Goal: Information Seeking & Learning: Learn about a topic

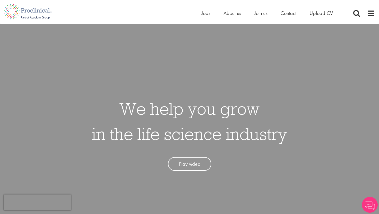
click at [365, 7] on div "Home Jobs About us Join us Contact Upload CV" at bounding box center [187, 10] width 375 height 20
click at [366, 8] on div "Home Jobs About us Join us Contact Upload CV" at bounding box center [187, 10] width 375 height 20
click at [372, 13] on span at bounding box center [371, 13] width 8 height 8
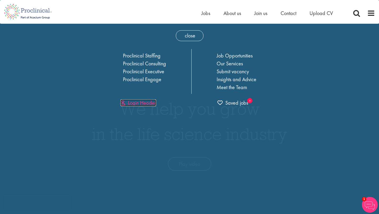
click at [141, 104] on link "Login Header" at bounding box center [139, 102] width 36 height 7
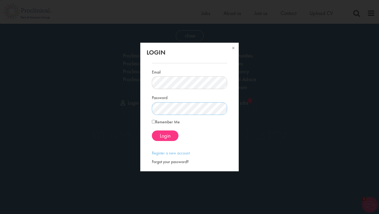
click at [126, 111] on div "Login Email Password Remember Me" at bounding box center [189, 107] width 379 height 214
click at [156, 122] on label "Remember Me" at bounding box center [166, 122] width 28 height 6
click at [167, 135] on span "Login" at bounding box center [165, 135] width 11 height 7
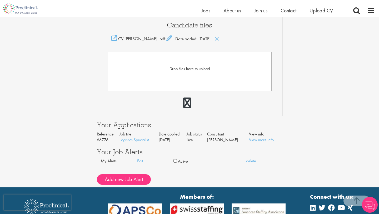
scroll to position [178, 0]
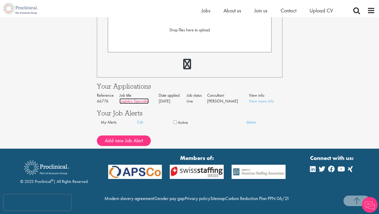
click at [134, 98] on link "Logistics Specialist" at bounding box center [134, 101] width 29 height 6
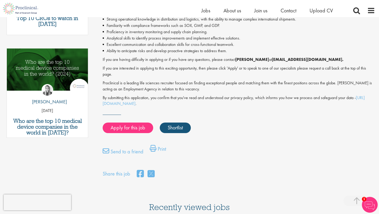
scroll to position [237, 0]
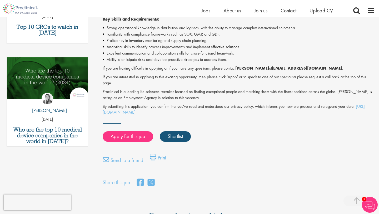
drag, startPoint x: 265, startPoint y: 69, endPoint x: 305, endPoint y: 67, distance: 40.4
click at [305, 67] on p "If you are having difficulty in applying or if you have any questions, please c…" at bounding box center [239, 68] width 273 height 6
drag, startPoint x: 308, startPoint y: 68, endPoint x: 265, endPoint y: 66, distance: 42.4
click at [272, 66] on strong "[EMAIL_ADDRESS][DOMAIN_NAME]." at bounding box center [308, 68] width 72 height 6
copy strong "[EMAIL_ADDRESS][DOMAIN_NAME]"
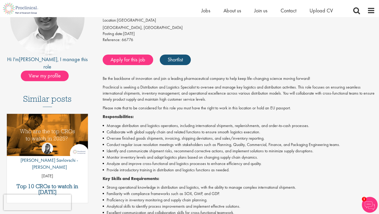
scroll to position [77, 0]
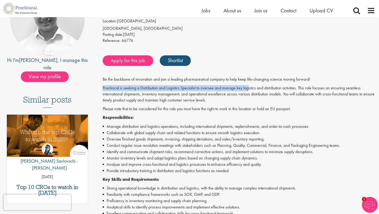
drag, startPoint x: 235, startPoint y: 83, endPoint x: 249, endPoint y: 91, distance: 16.0
click at [249, 91] on div "Be the backbone of innovation and join a leading pharmaceutical company to help…" at bounding box center [239, 175] width 273 height 199
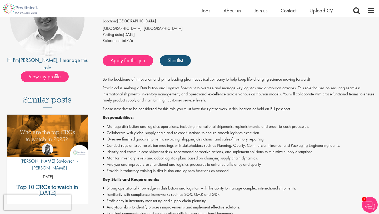
click at [245, 99] on p "Proclinical is seeking a Distribution and Logistics Specialist to oversee and m…" at bounding box center [239, 94] width 273 height 18
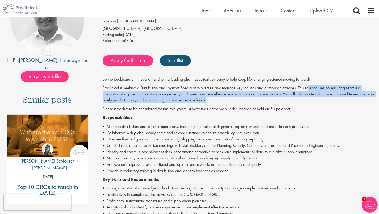
drag, startPoint x: 310, startPoint y: 90, endPoint x: 319, endPoint y: 98, distance: 12.5
click at [319, 99] on p "Proclinical is seeking a Distribution and Logistics Specialist to oversee and m…" at bounding box center [239, 94] width 273 height 18
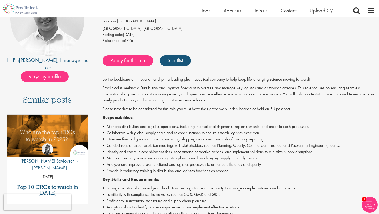
click at [243, 97] on p "Proclinical is seeking a Distribution and Logistics Specialist to oversee and m…" at bounding box center [239, 94] width 273 height 18
drag, startPoint x: 186, startPoint y: 92, endPoint x: 223, endPoint y: 96, distance: 36.8
click at [223, 96] on p "Proclinical is seeking a Distribution and Logistics Specialist to oversee and m…" at bounding box center [239, 94] width 273 height 18
click at [209, 95] on p "Proclinical is seeking a Distribution and Logistics Specialist to oversee and m…" at bounding box center [239, 94] width 273 height 18
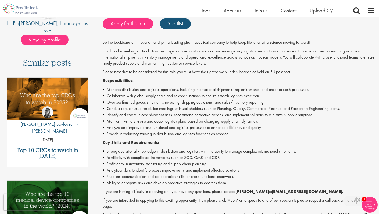
scroll to position [115, 0]
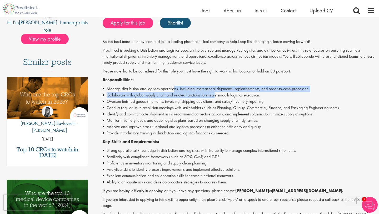
drag, startPoint x: 176, startPoint y: 89, endPoint x: 220, endPoint y: 101, distance: 45.7
click at [221, 101] on ul "Manage distribution and logistics operations, including international shipments…" at bounding box center [239, 111] width 273 height 51
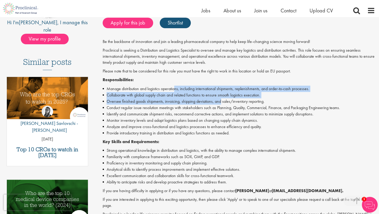
click at [209, 100] on li "Oversee finished goods shipments, invoicing, shipping deviations, and sales/inv…" at bounding box center [239, 101] width 273 height 6
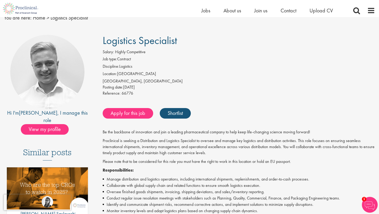
scroll to position [7, 0]
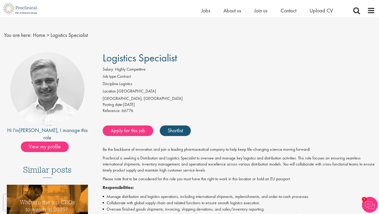
drag, startPoint x: 189, startPoint y: 59, endPoint x: 100, endPoint y: 59, distance: 89.3
copy span "Logistics Specialist"
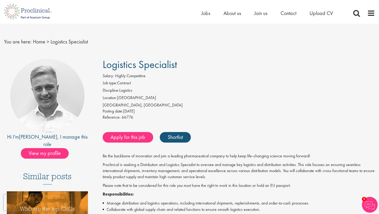
scroll to position [0, 0]
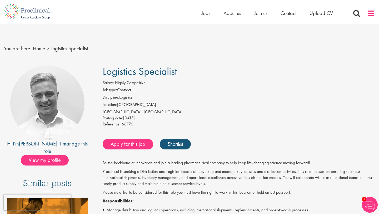
click at [370, 13] on span at bounding box center [371, 13] width 8 height 8
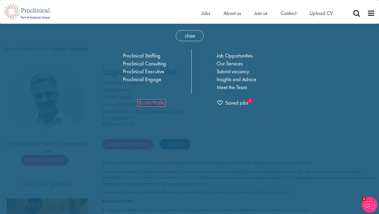
click at [158, 102] on link "My Profile" at bounding box center [151, 102] width 28 height 7
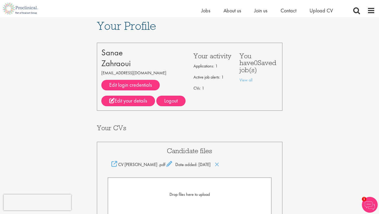
scroll to position [11, 0]
